Goal: Ask a question

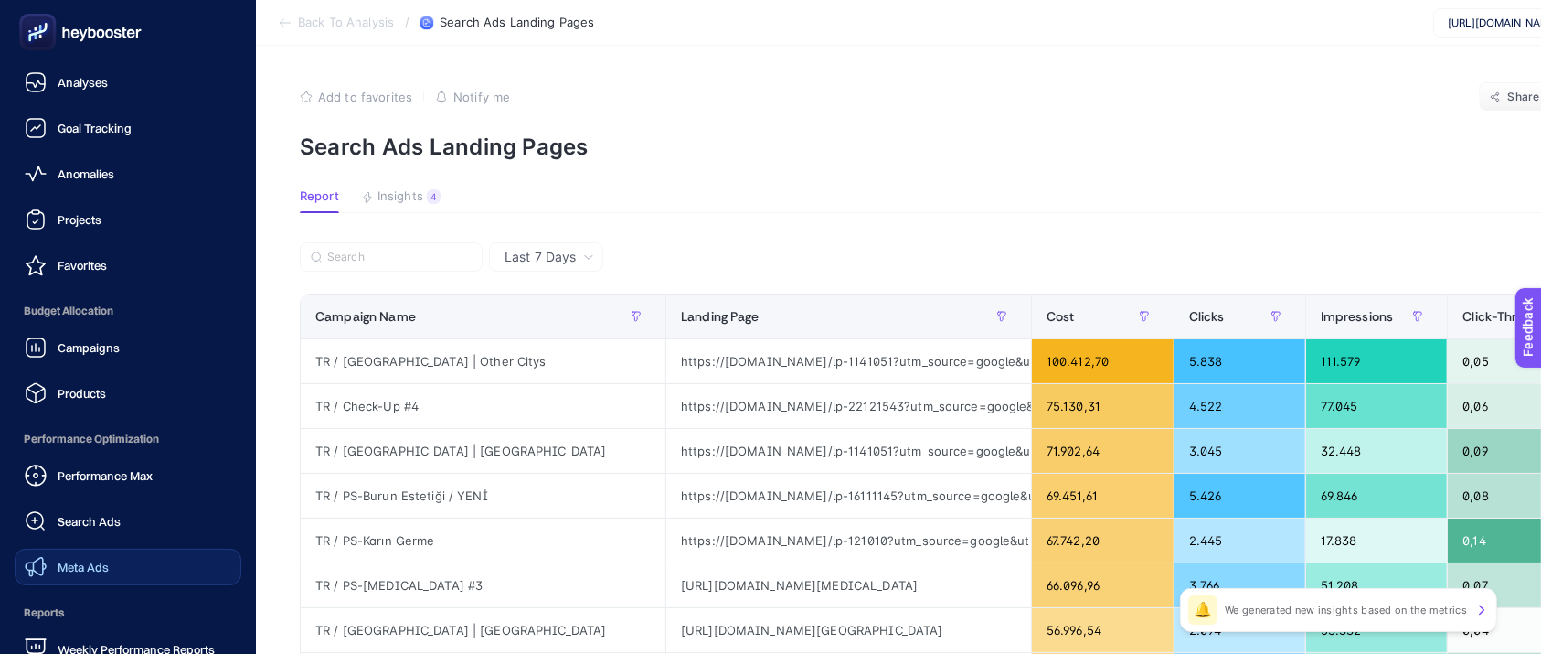
click at [91, 569] on span "Meta Ads" at bounding box center [83, 566] width 51 height 15
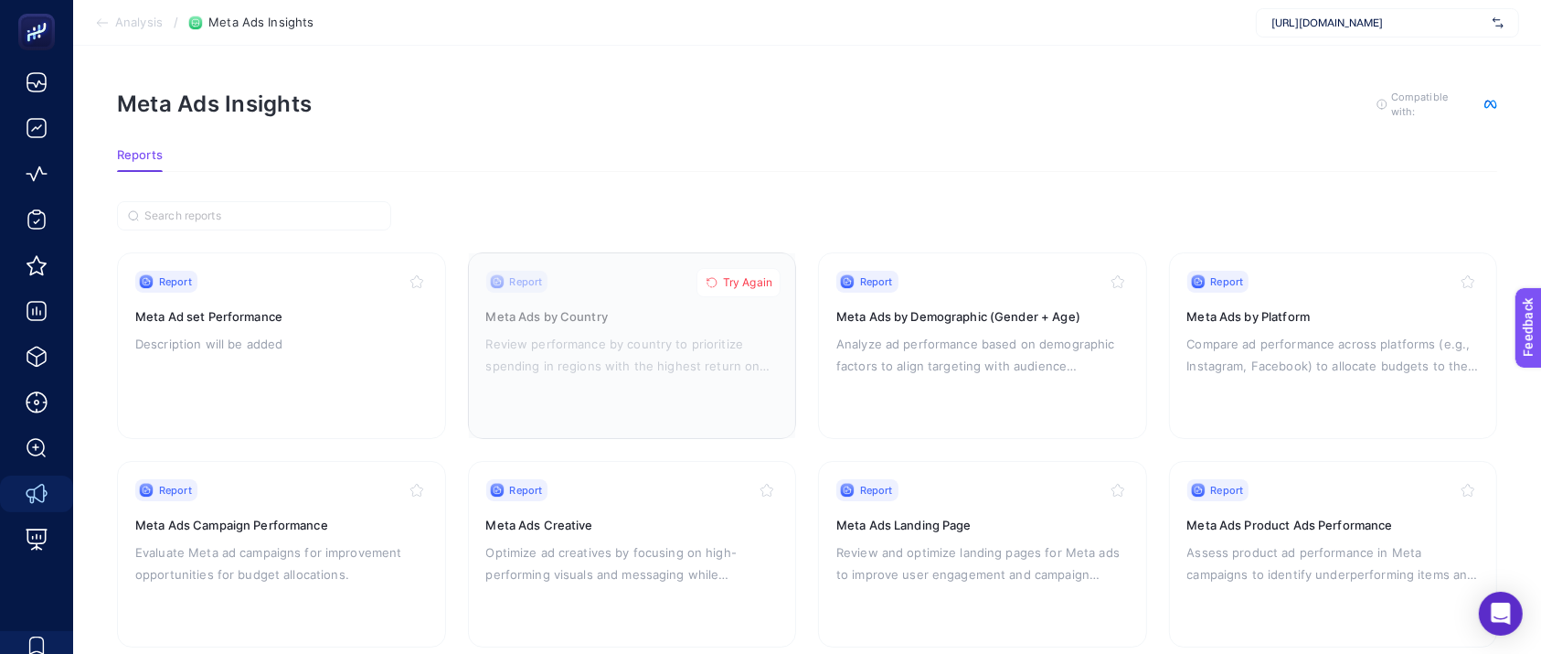
click at [750, 277] on span "Try Again" at bounding box center [747, 282] width 49 height 15
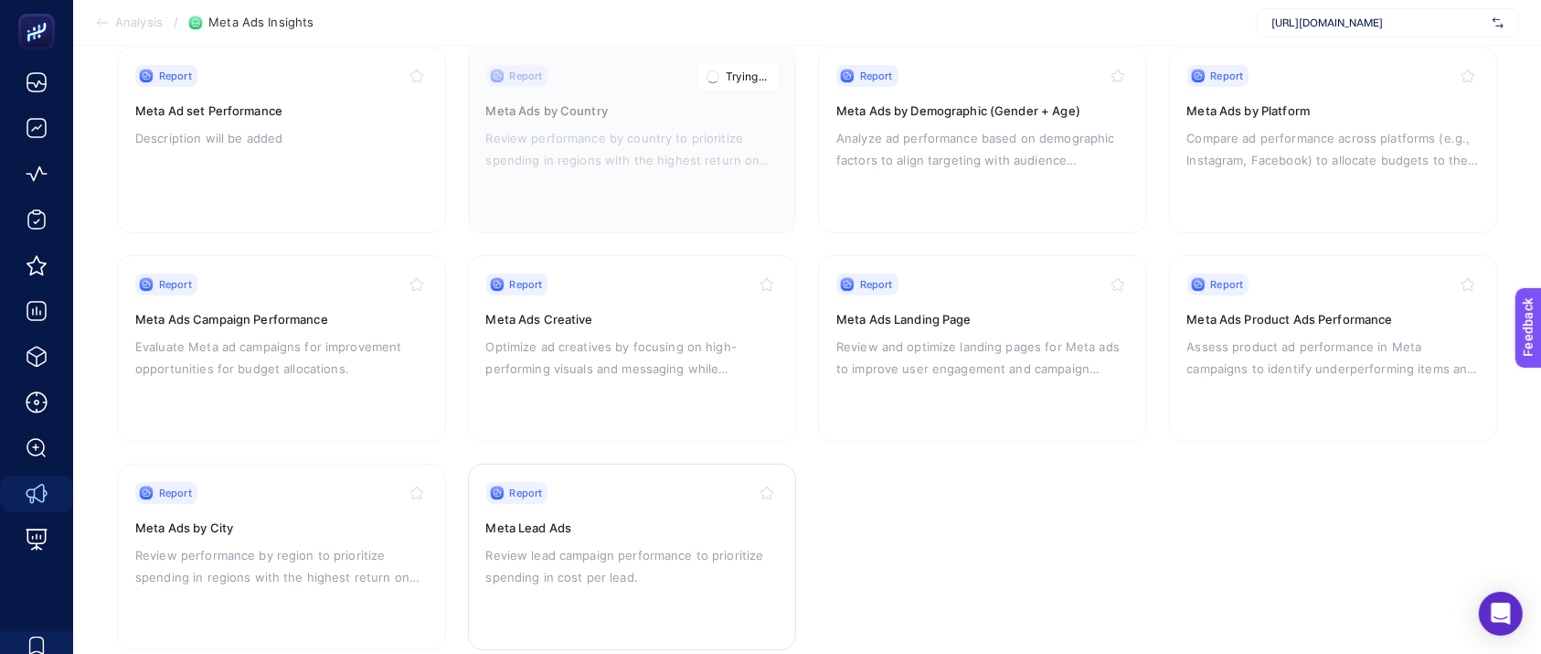
scroll to position [243, 0]
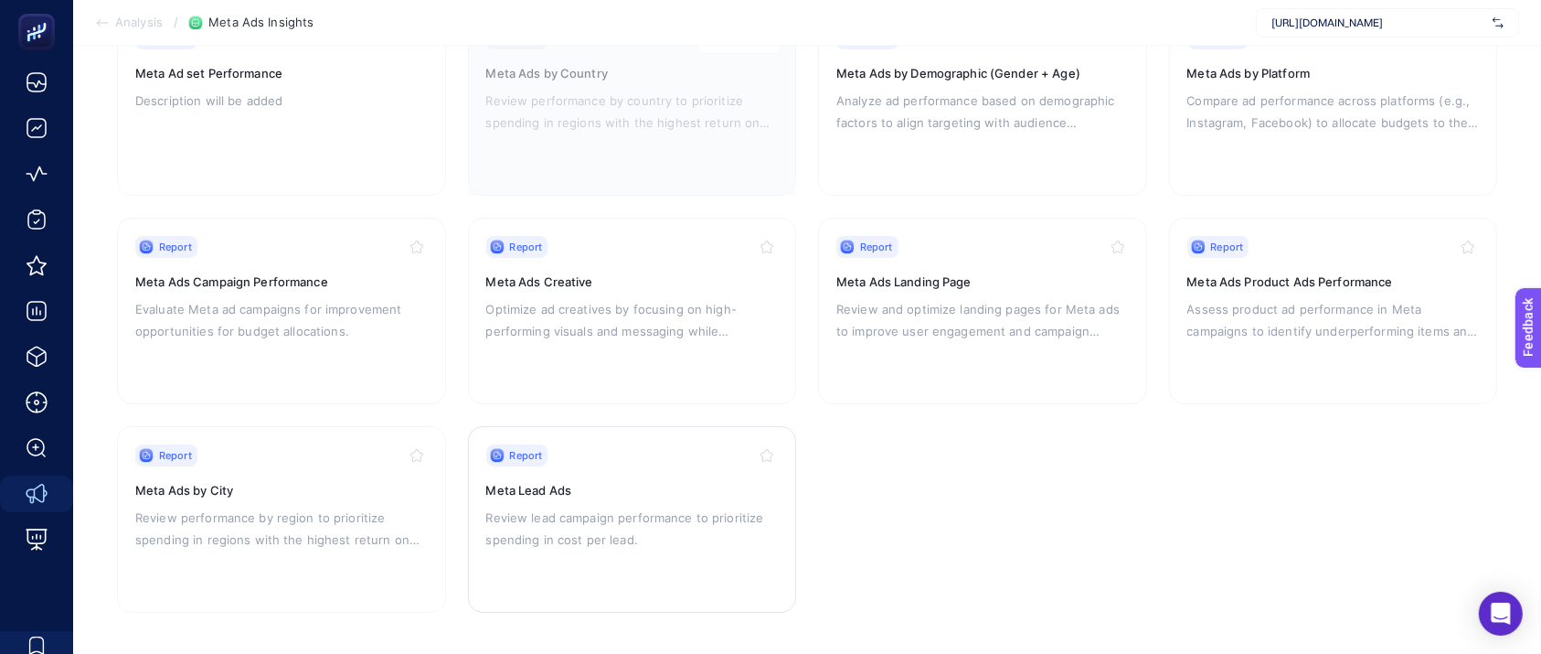
click at [617, 463] on div "Report Meta Lead Ads Review lead campaign performance to prioritize spending in…" at bounding box center [632, 519] width 292 height 150
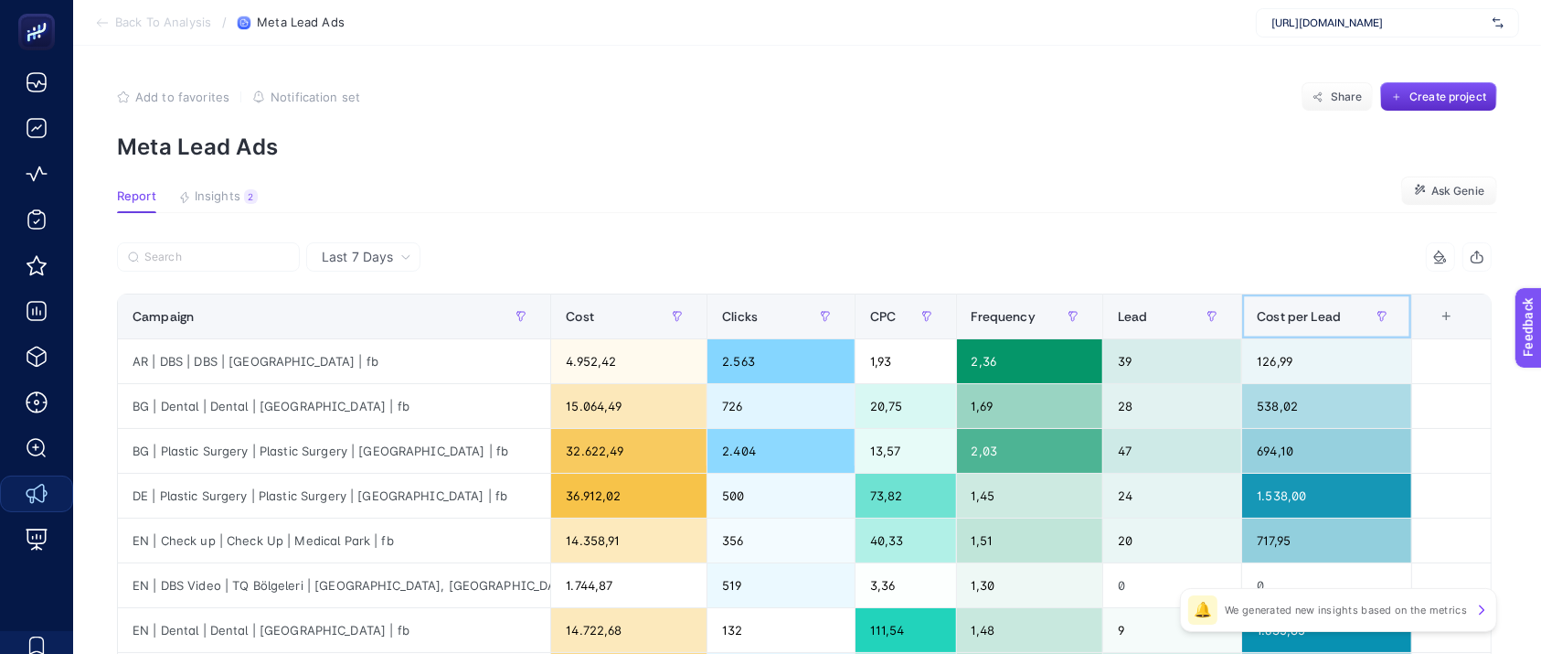
click at [1333, 323] on span "Cost per Lead" at bounding box center [1299, 316] width 84 height 15
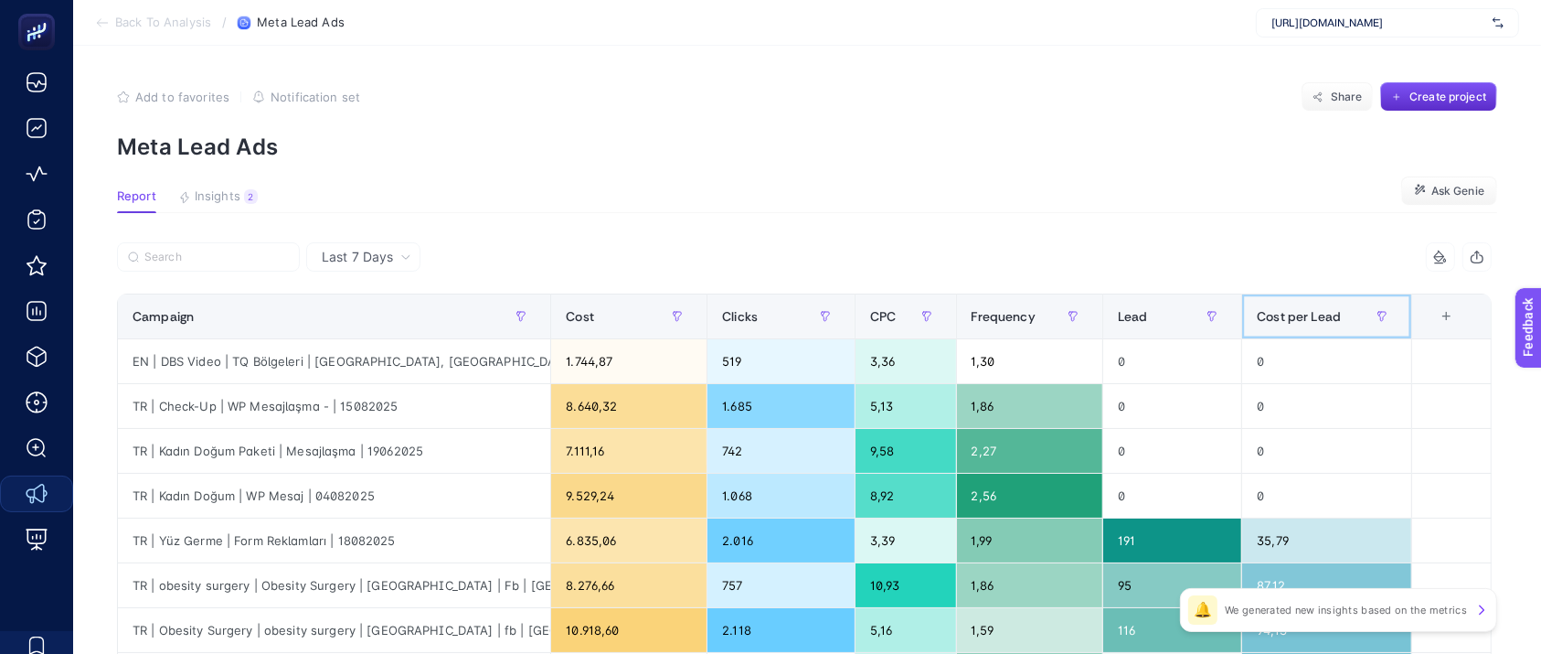
click at [1333, 323] on span "Cost per Lead" at bounding box center [1299, 316] width 84 height 15
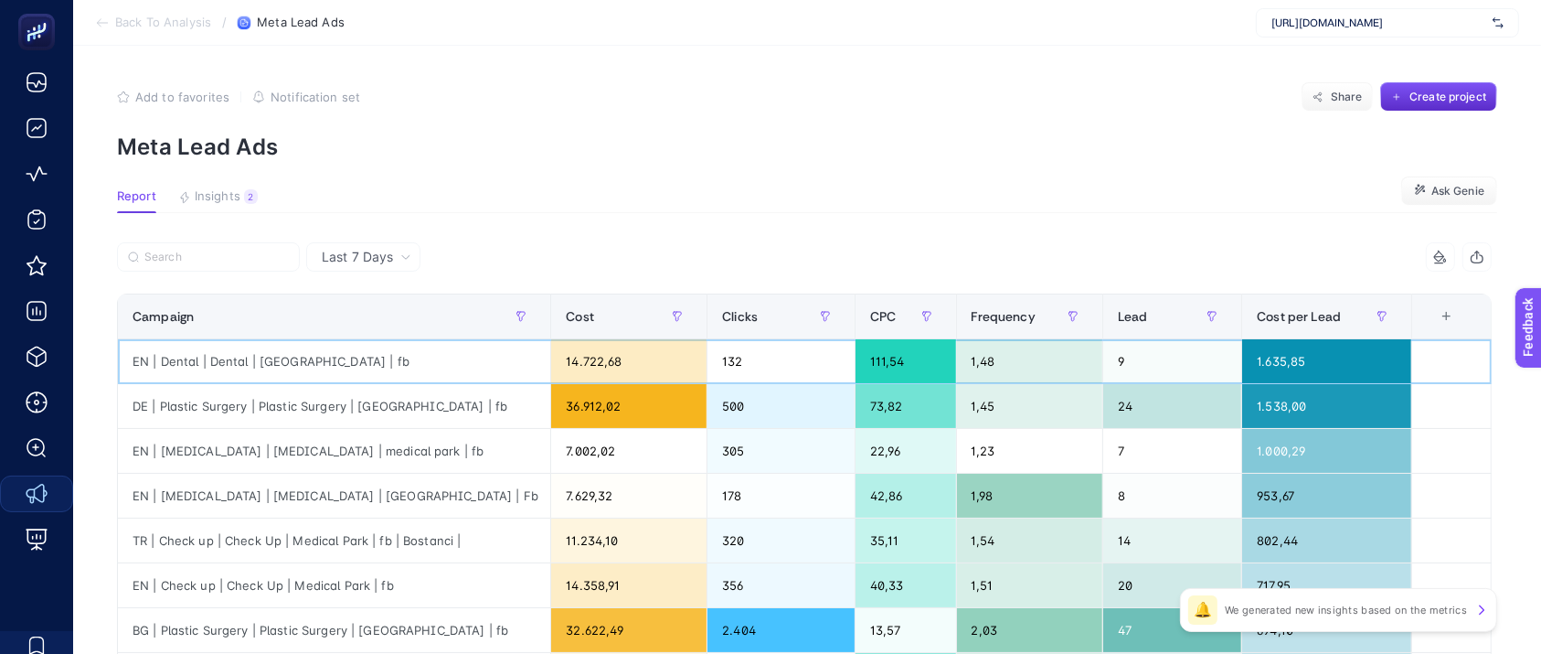
click at [741, 357] on div "132" at bounding box center [780, 361] width 147 height 44
click at [885, 360] on div "111,54" at bounding box center [906, 361] width 101 height 44
click at [896, 362] on div "111,54" at bounding box center [906, 361] width 101 height 44
drag, startPoint x: 982, startPoint y: 360, endPoint x: 1009, endPoint y: 360, distance: 27.4
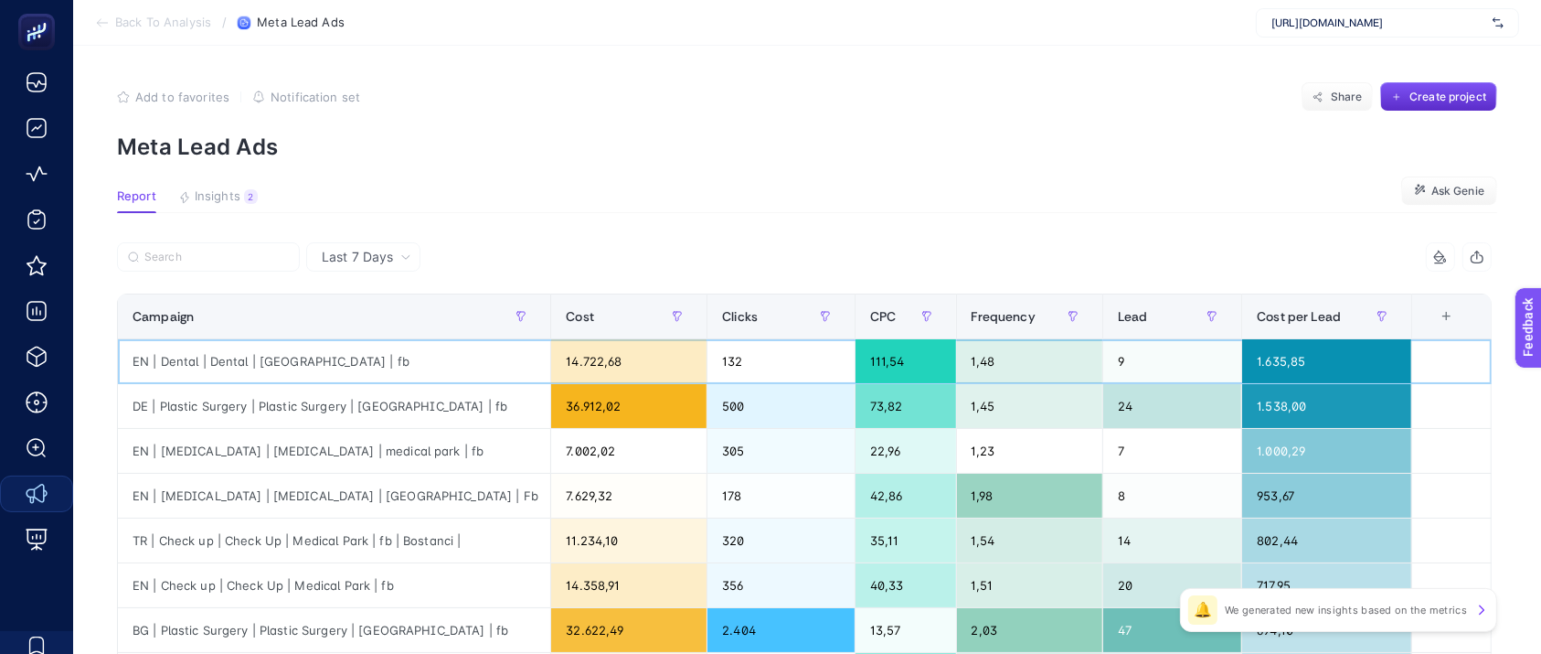
click at [983, 360] on div "1,48" at bounding box center [1029, 361] width 145 height 44
click at [1143, 363] on div "9" at bounding box center [1172, 361] width 138 height 44
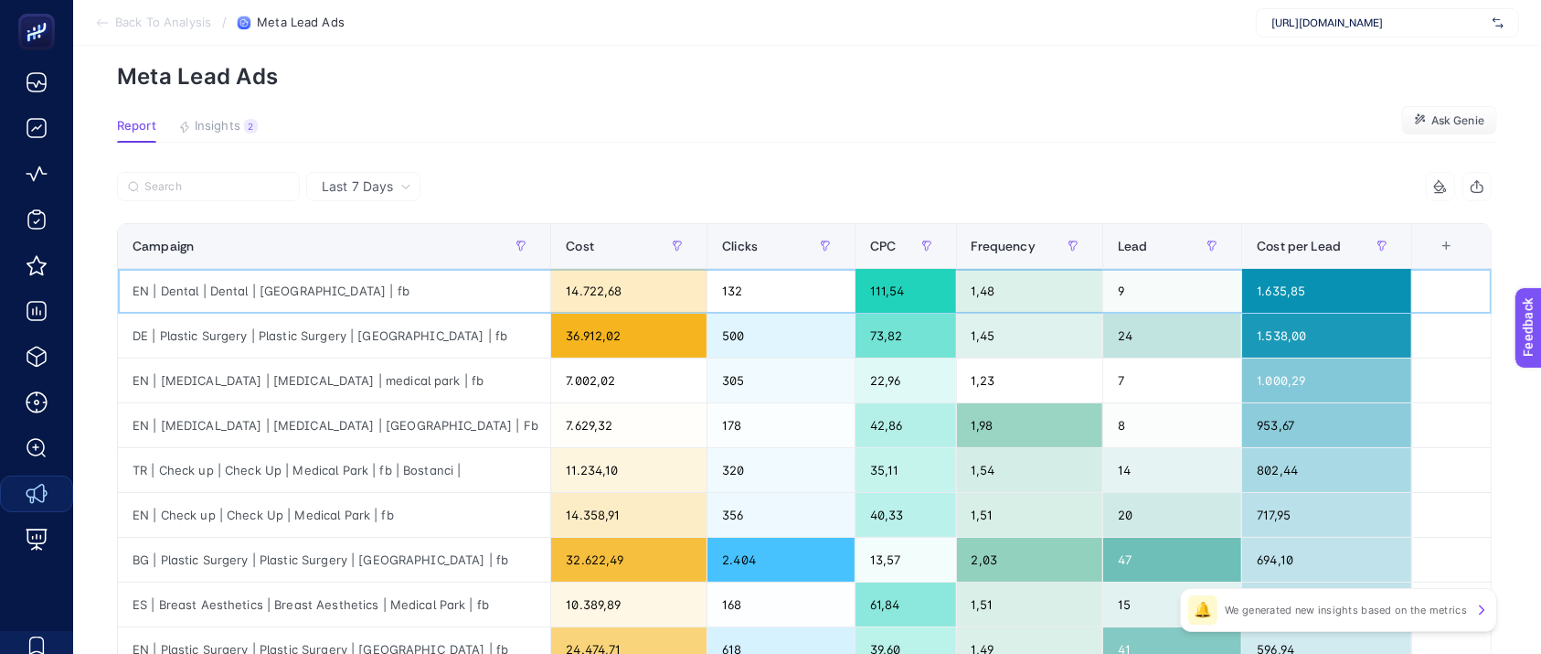
scroll to position [122, 0]
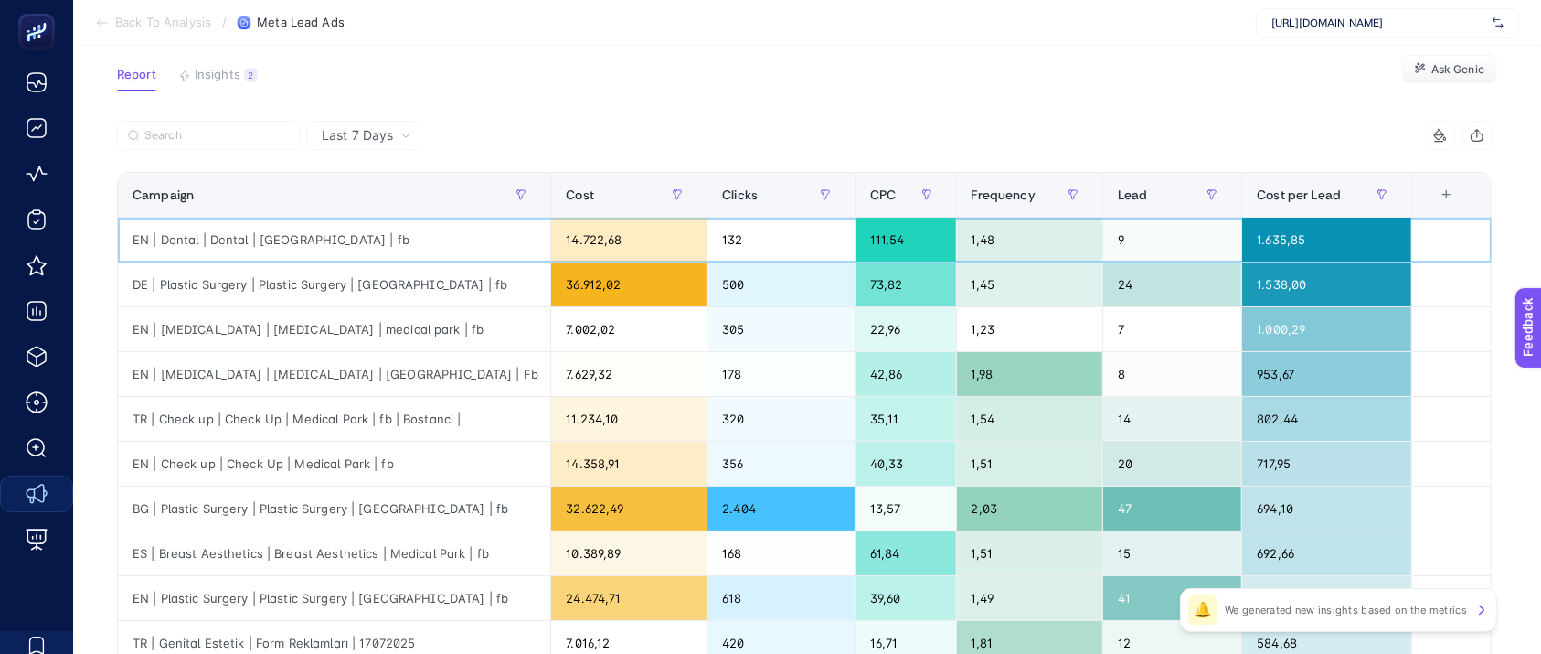
click at [283, 238] on div "EN | Dental | Dental | [GEOGRAPHIC_DATA] | fb" at bounding box center [334, 240] width 432 height 44
copy tr "EN | Dental | Dental | [GEOGRAPHIC_DATA] | fb"
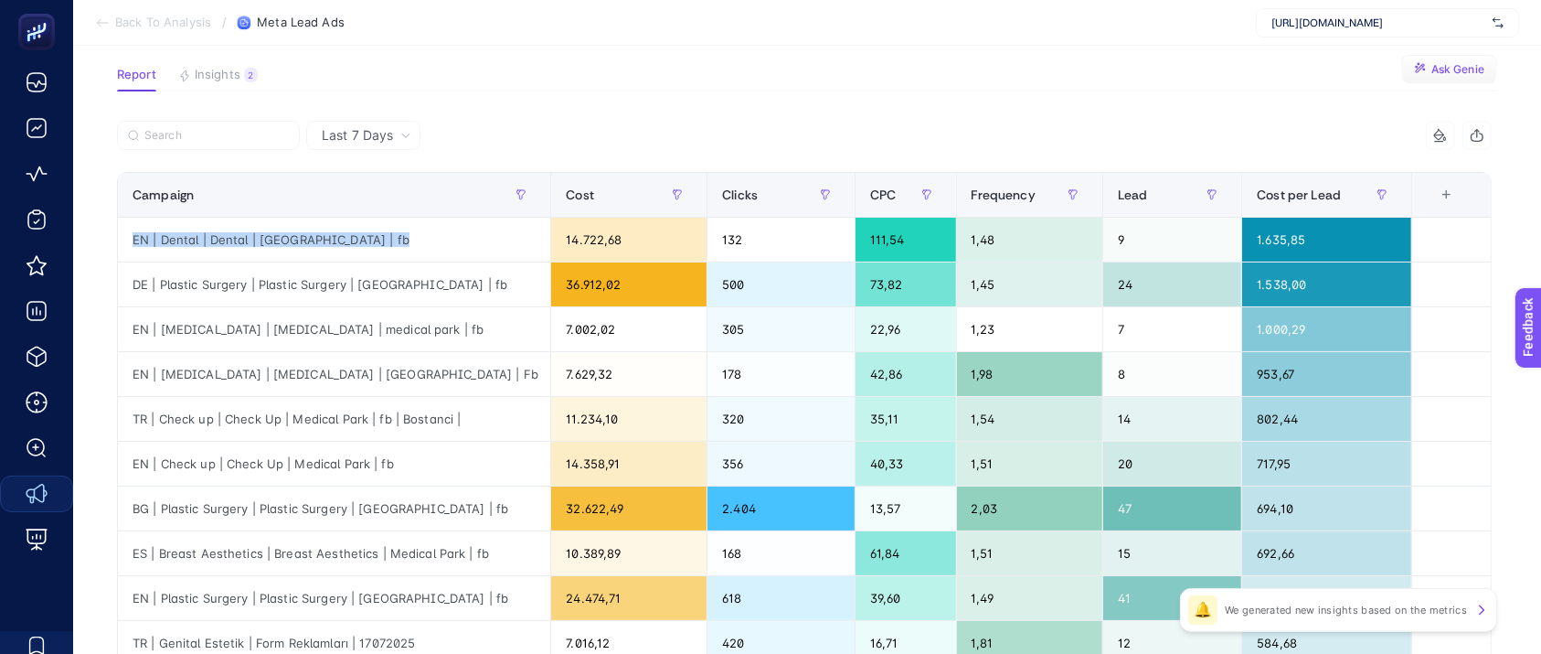
click at [1477, 71] on span "Ask Genie" at bounding box center [1457, 69] width 53 height 15
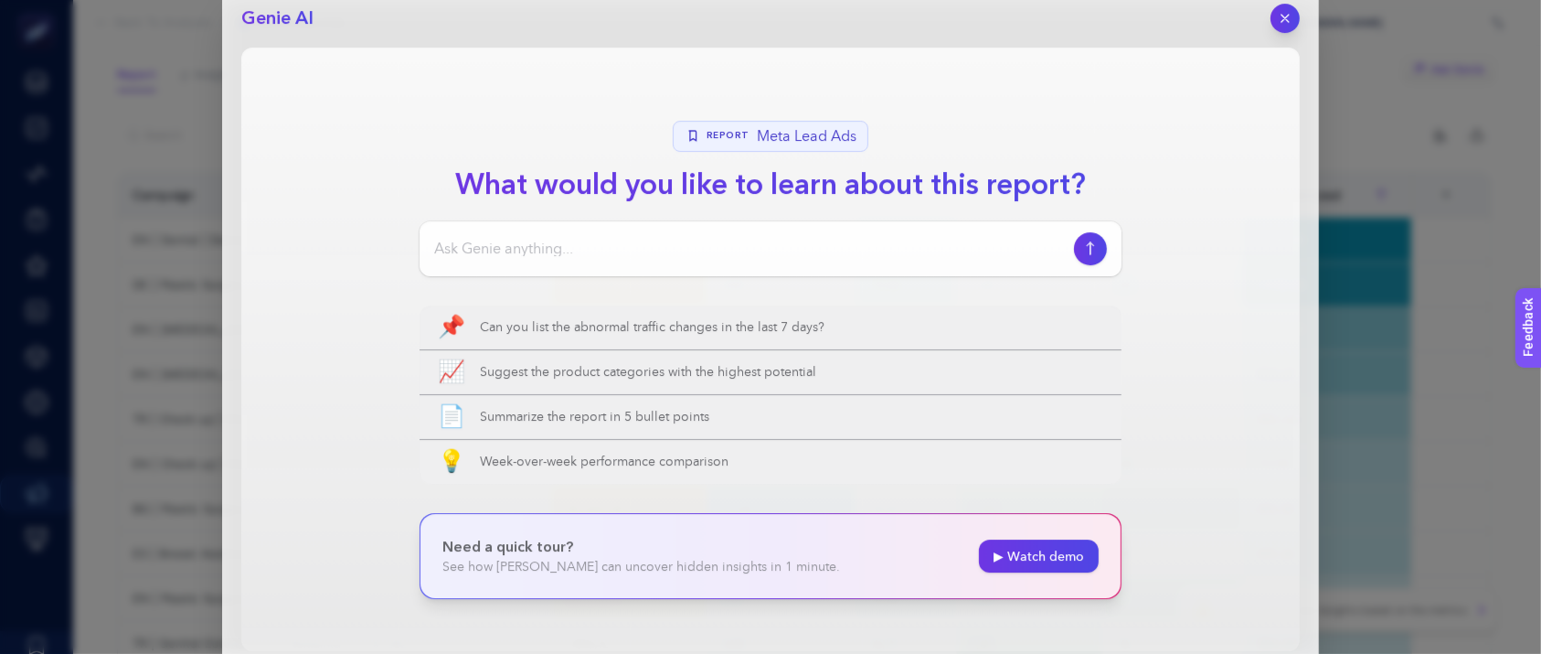
click at [579, 240] on input at bounding box center [750, 249] width 633 height 22
paste input "EN | Dental | Dental | [GEOGRAPHIC_DATA] | fb"
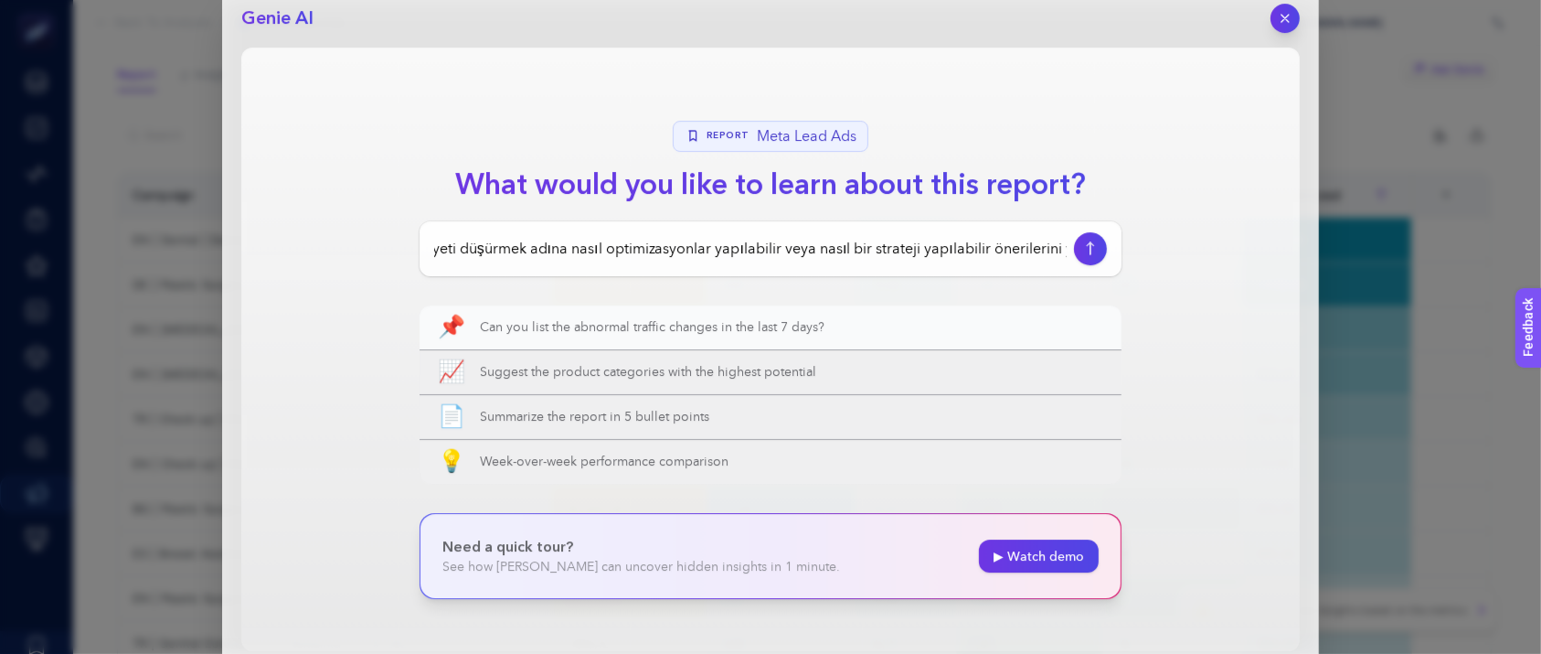
scroll to position [0, 1009]
type input "EN | Dental | Dental | [GEOGRAPHIC_DATA] | fb kampanyası son [DEMOGRAPHIC_DATA]…"
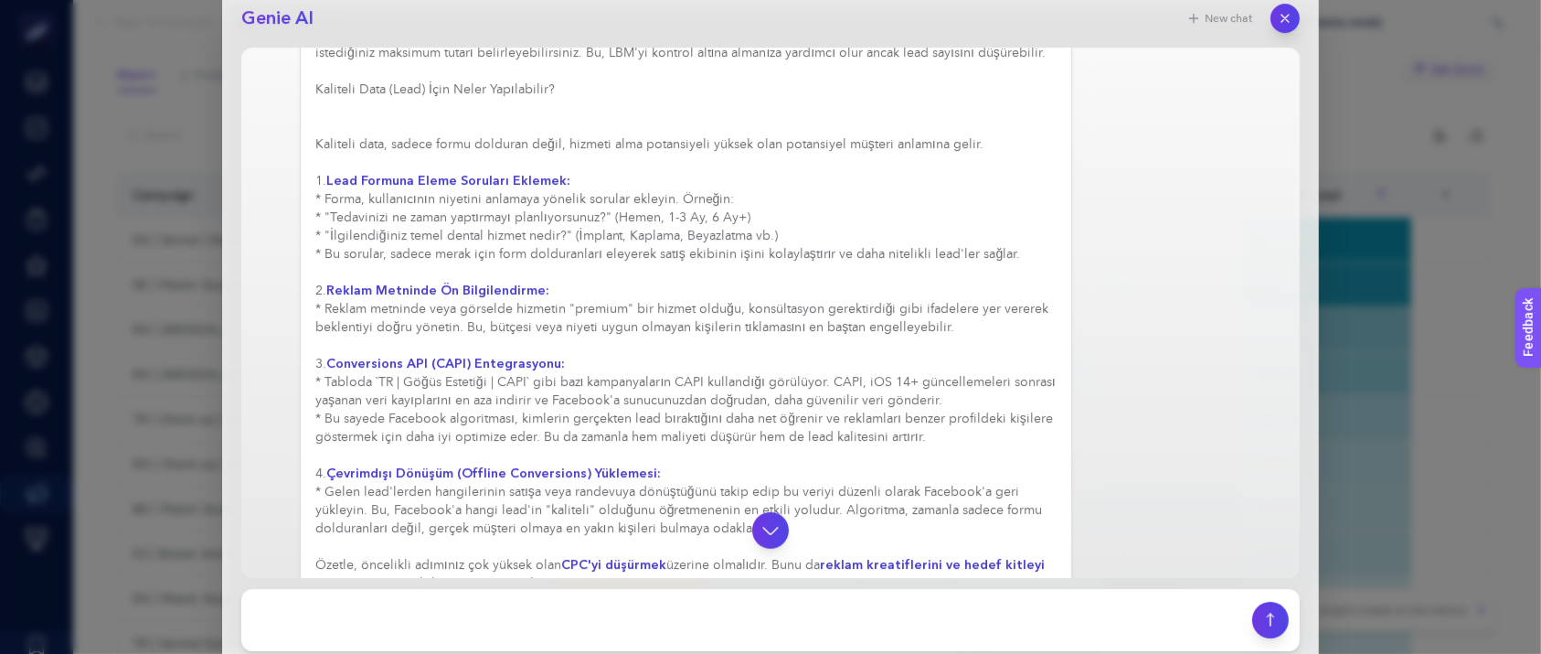
scroll to position [981, 0]
